Goal: Complete application form

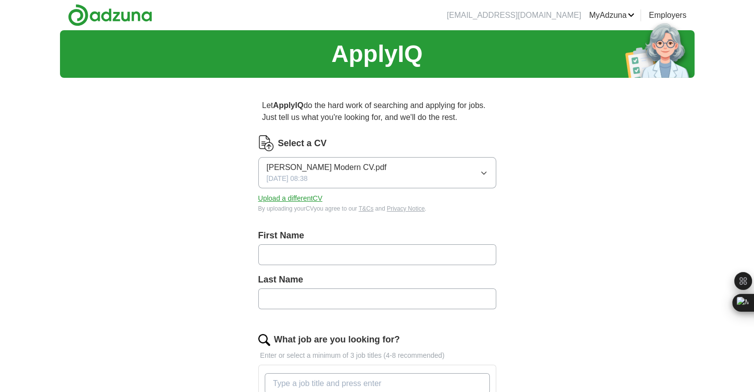
click at [343, 255] on input "text" at bounding box center [377, 254] width 238 height 21
type input "********"
type input "******"
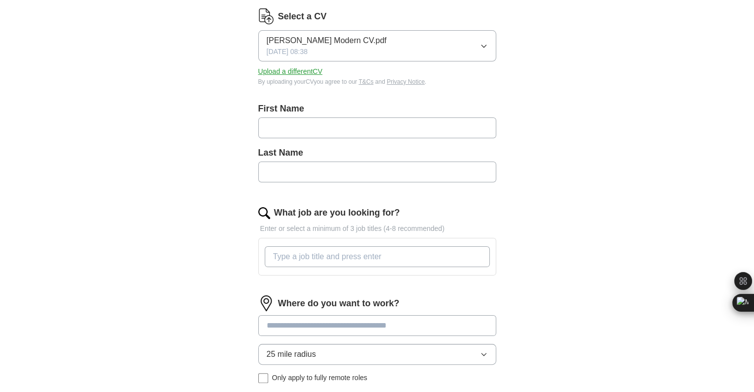
scroll to position [127, 0]
click at [376, 128] on input "text" at bounding box center [377, 127] width 238 height 21
type input "********"
type input "******"
click at [455, 217] on div "What job are you looking for?" at bounding box center [377, 212] width 238 height 13
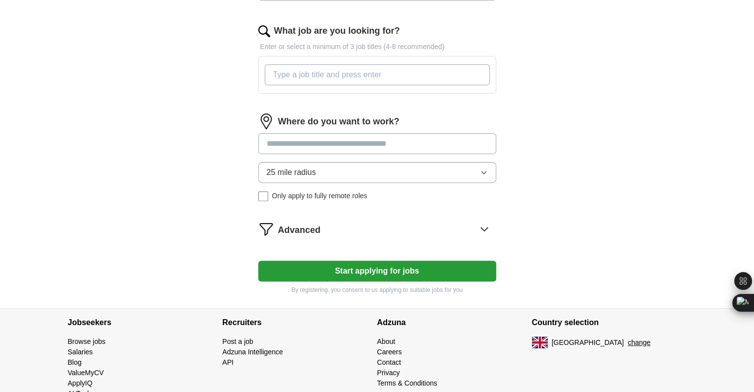
scroll to position [309, 0]
click at [380, 75] on input "What job are you looking for?" at bounding box center [377, 74] width 225 height 21
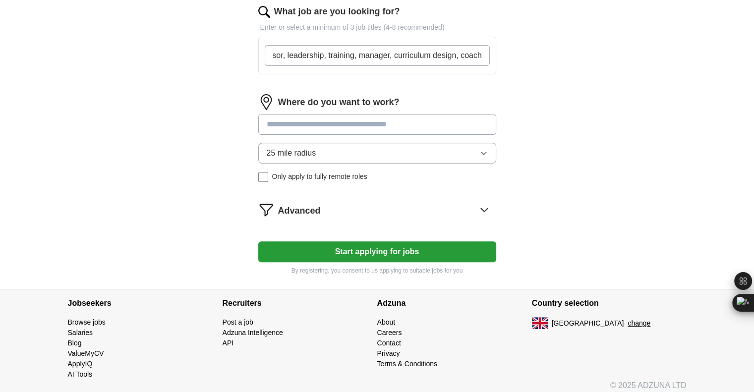
scroll to position [0, 0]
click at [364, 124] on input at bounding box center [377, 124] width 238 height 21
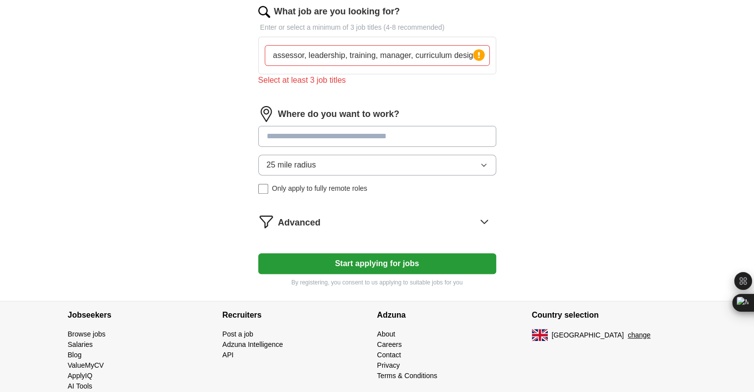
click at [434, 63] on input "assessor, leadership, training, manager, curriculum design, coach" at bounding box center [377, 55] width 225 height 21
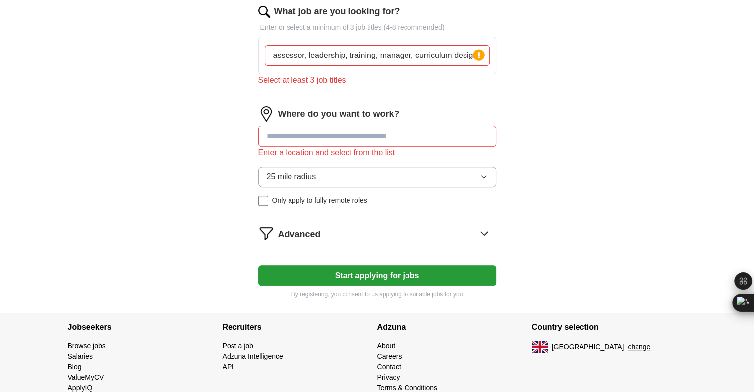
drag, startPoint x: 463, startPoint y: 57, endPoint x: 31, endPoint y: 73, distance: 432.8
click at [31, 73] on div "ApplyIQ Let ApplyIQ do the hard work of searching and applying for jobs. Just t…" at bounding box center [377, 7] width 754 height 610
drag, startPoint x: 292, startPoint y: 55, endPoint x: 111, endPoint y: 33, distance: 182.3
click at [111, 33] on div "ApplyIQ Let ApplyIQ do the hard work of searching and applying for jobs. Just t…" at bounding box center [377, 7] width 634 height 610
click at [299, 57] on input "coach" at bounding box center [377, 55] width 225 height 21
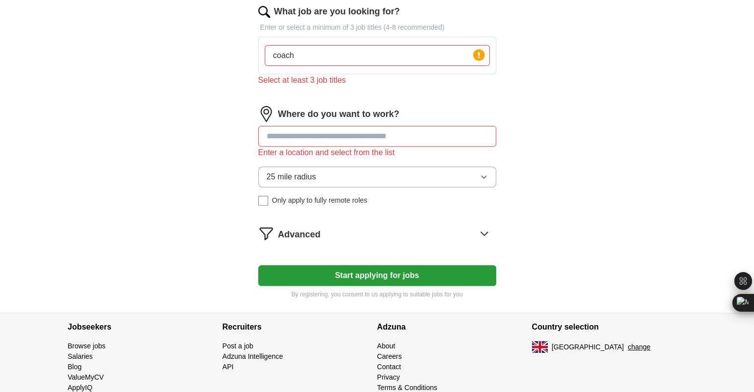
type input "coach"
click at [309, 75] on div "Select at least 3 job titles" at bounding box center [377, 80] width 238 height 12
click at [479, 53] on icon at bounding box center [479, 55] width 2 height 6
drag, startPoint x: 305, startPoint y: 58, endPoint x: 172, endPoint y: 62, distance: 132.8
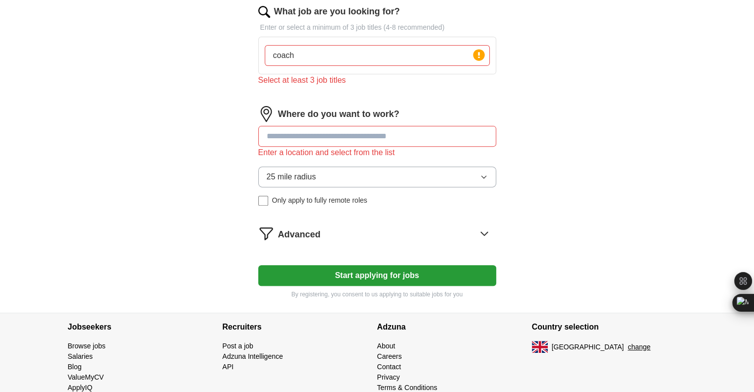
click at [172, 62] on div "ApplyIQ Let ApplyIQ do the hard work of searching and applying for jobs. Just t…" at bounding box center [377, 7] width 634 height 610
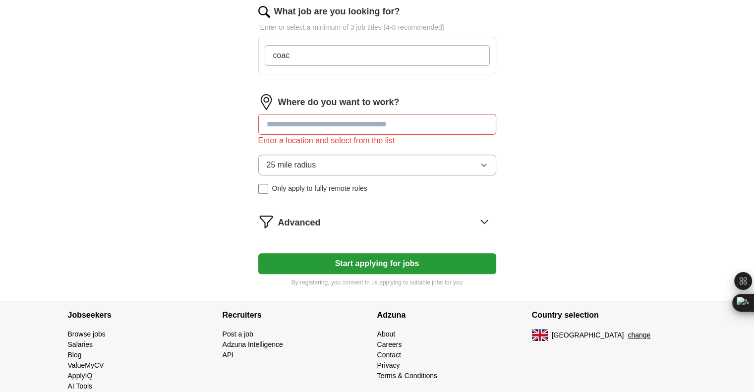
type input "coach"
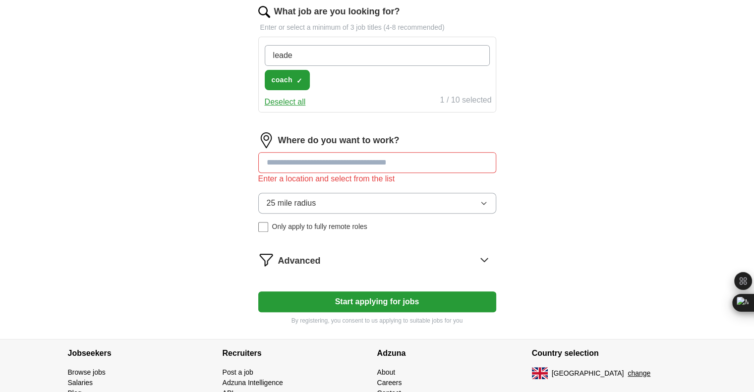
type input "leader"
type input "assessor"
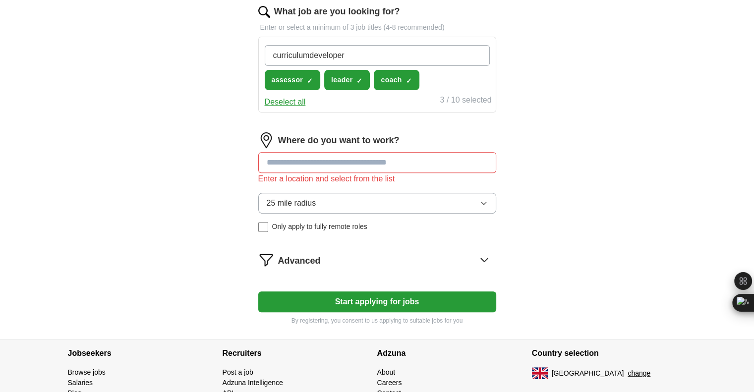
type input "curriculum developer"
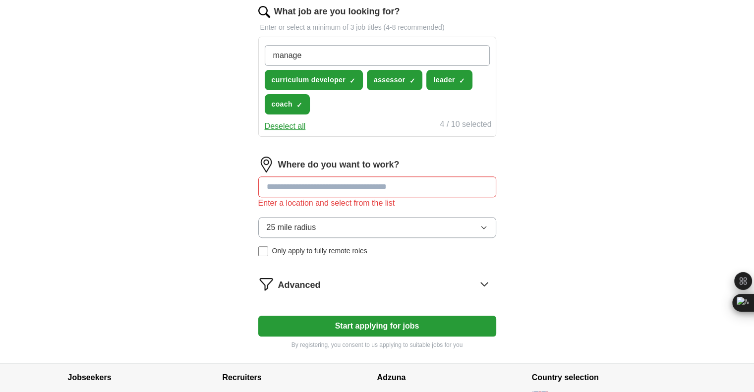
type input "manager"
type input "executive coach"
click at [337, 55] on input "executive coach" at bounding box center [377, 55] width 225 height 21
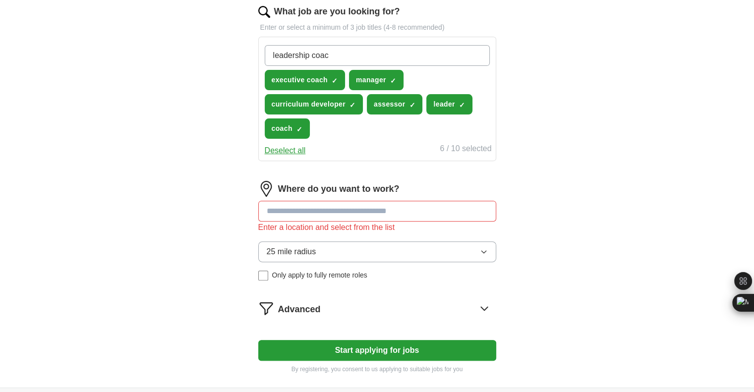
type input "leadership coach"
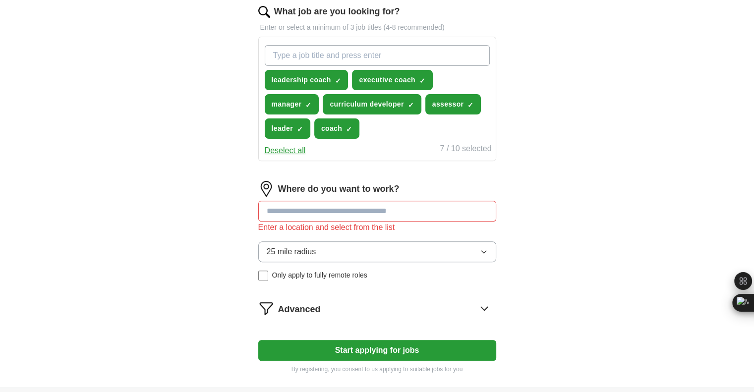
click at [327, 211] on input at bounding box center [377, 211] width 238 height 21
click at [363, 203] on input at bounding box center [377, 211] width 238 height 21
drag, startPoint x: 299, startPoint y: 209, endPoint x: 161, endPoint y: 189, distance: 139.7
click at [161, 189] on div "ApplyIQ Let ApplyIQ do the hard work of searching and applying for jobs. Just t…" at bounding box center [377, 44] width 634 height 685
type input "*"
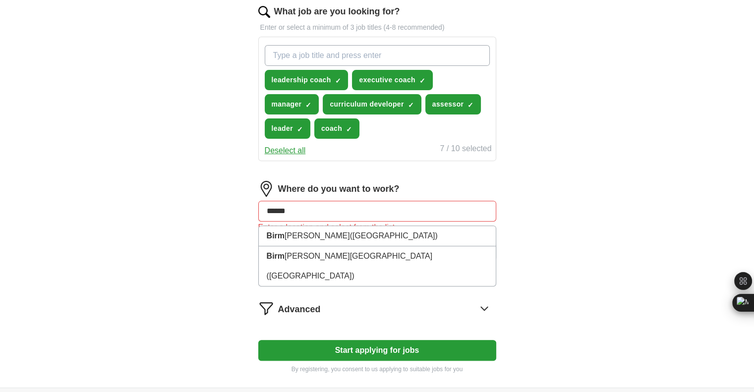
type input "*******"
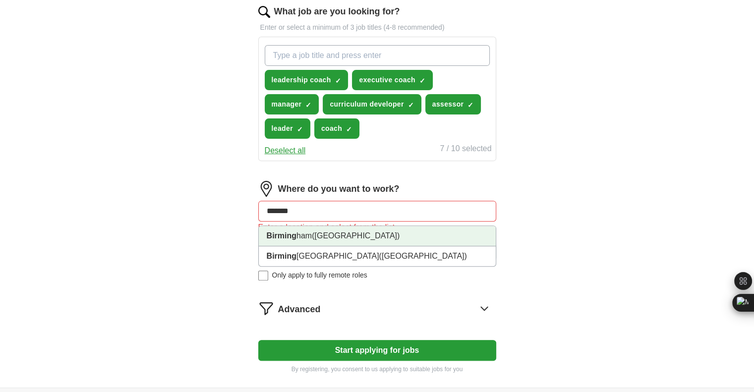
click at [285, 234] on strong "Birming" at bounding box center [282, 235] width 30 height 8
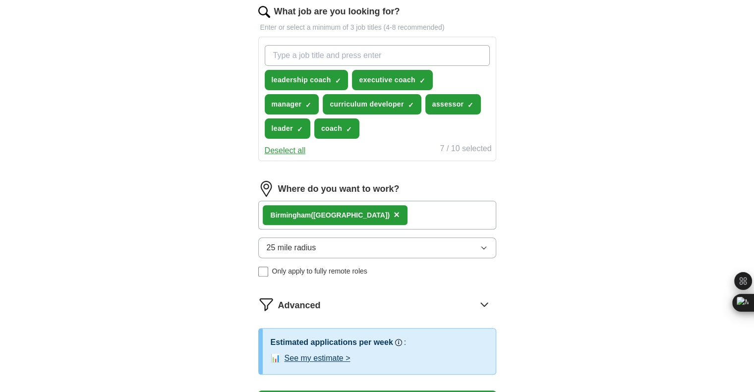
click at [373, 280] on div "Where do you want to work? Birming ham ([GEOGRAPHIC_DATA]) × 25 mile radius Onl…" at bounding box center [377, 233] width 238 height 104
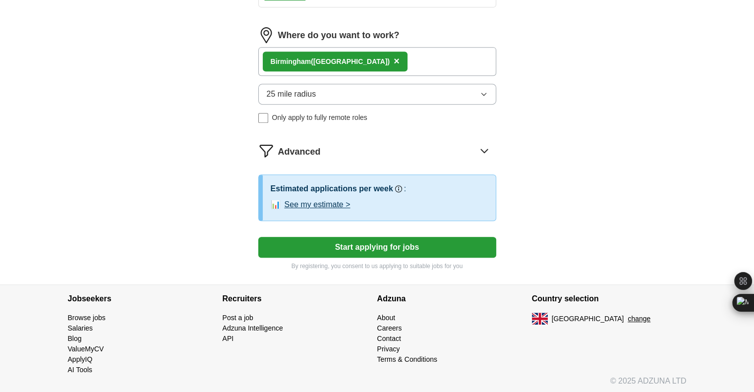
scroll to position [481, 0]
click at [404, 249] on button "Start applying for jobs" at bounding box center [377, 247] width 238 height 21
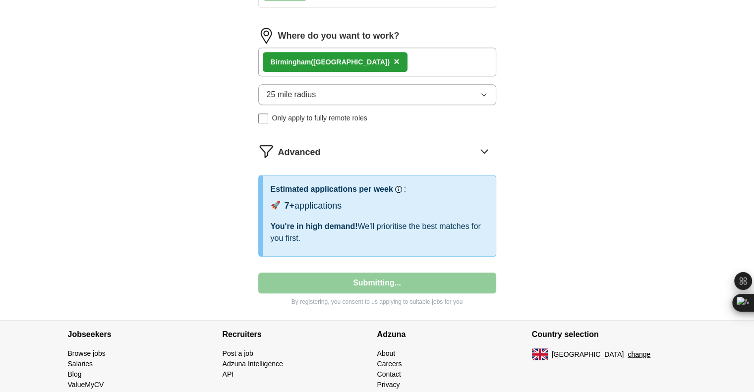
select select "**"
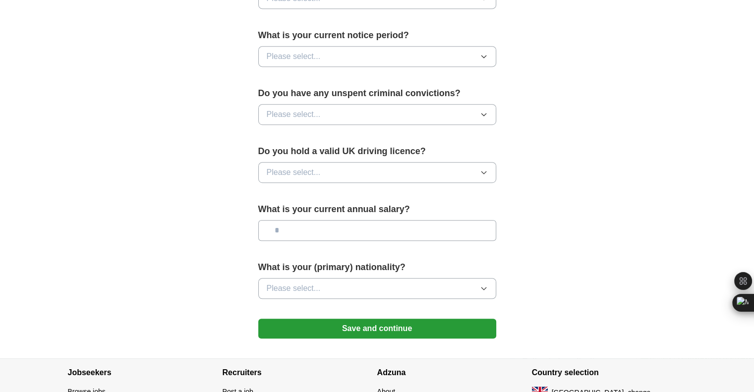
scroll to position [634, 0]
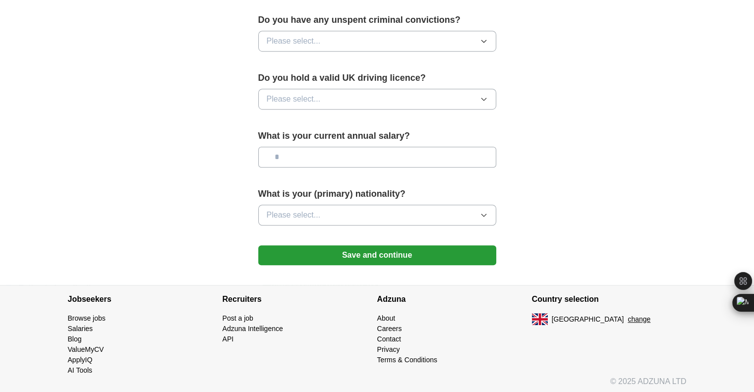
click at [393, 253] on button "Save and continue" at bounding box center [377, 255] width 238 height 20
